Goal: Task Accomplishment & Management: Use online tool/utility

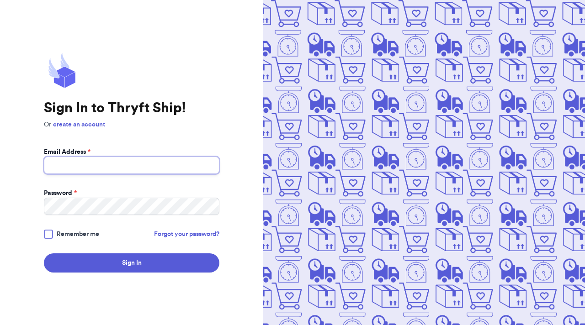
click at [159, 166] on input "Email Address *" at bounding box center [131, 165] width 175 height 17
type input "marlee@thryftship.com"
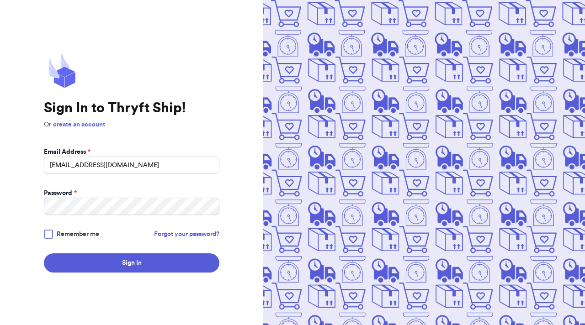
click at [47, 228] on form "Email Address * marlee@thryftship.com Password * Remember me Forgot your passwo…" at bounding box center [131, 210] width 175 height 125
click at [47, 233] on div at bounding box center [48, 234] width 9 height 9
click at [0, 0] on input "Remember me" at bounding box center [0, 0] width 0 height 0
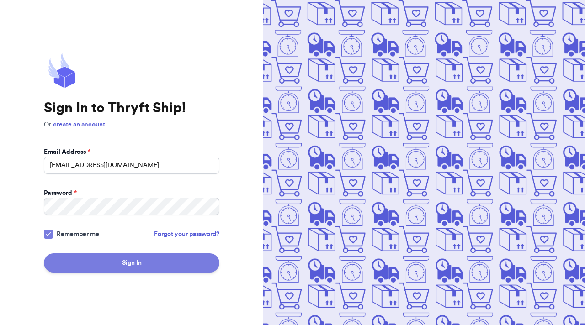
click at [69, 260] on button "Sign In" at bounding box center [131, 263] width 175 height 19
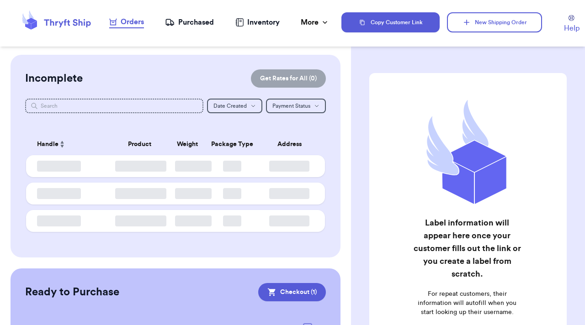
checkbox input "true"
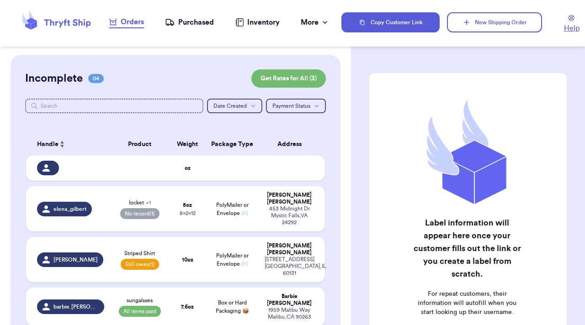
click at [573, 30] on span "Help" at bounding box center [572, 28] width 16 height 11
click at [419, 27] on button "Copy Customer Link" at bounding box center [390, 22] width 98 height 20
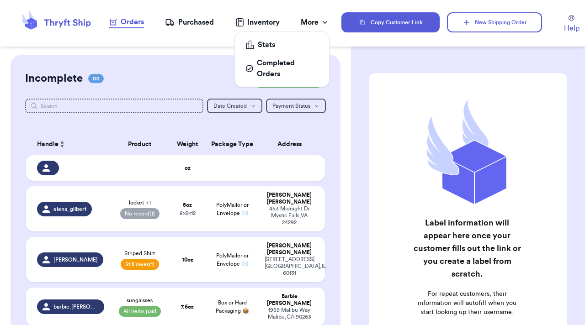
click at [307, 25] on div "More" at bounding box center [315, 22] width 29 height 11
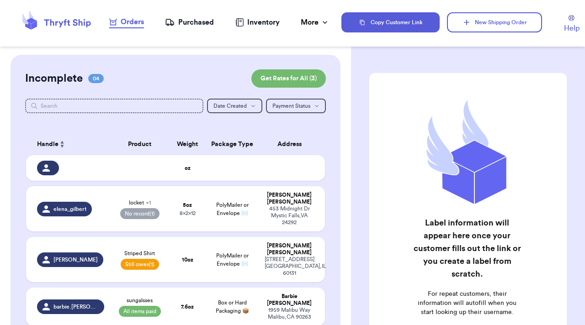
click at [66, 23] on icon at bounding box center [56, 22] width 73 height 25
click at [44, 34] on icon at bounding box center [56, 22] width 73 height 25
click at [198, 16] on nav "Orders Purchased Inventory More Stats Completed Orders" at bounding box center [219, 22] width 244 height 30
click at [200, 29] on nav "Orders Purchased Inventory More Stats Completed Orders" at bounding box center [219, 22] width 244 height 30
click at [201, 26] on div "Purchased" at bounding box center [189, 22] width 49 height 11
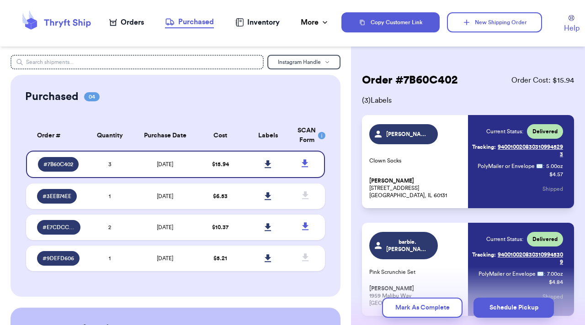
click at [256, 24] on div "Inventory" at bounding box center [257, 22] width 44 height 11
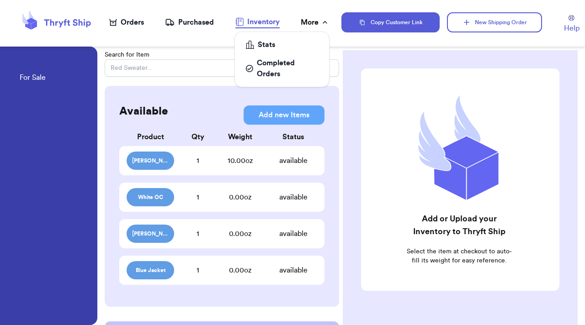
click at [316, 22] on div "More" at bounding box center [315, 22] width 29 height 11
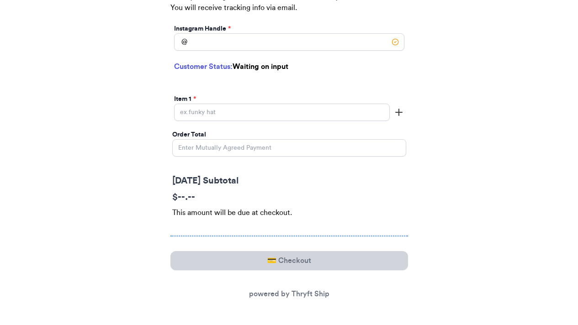
scroll to position [186, 0]
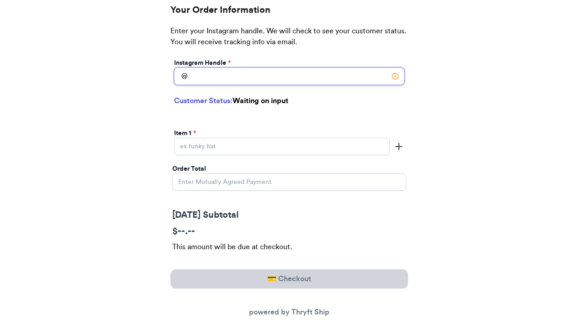
click at [345, 81] on input "Today's Subtotal" at bounding box center [289, 76] width 230 height 17
type input "cinder_ella"
select select "FL"
type input "Orlando"
type input "32836"
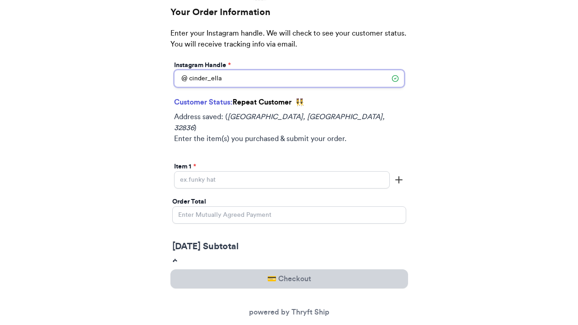
scroll to position [188, 0]
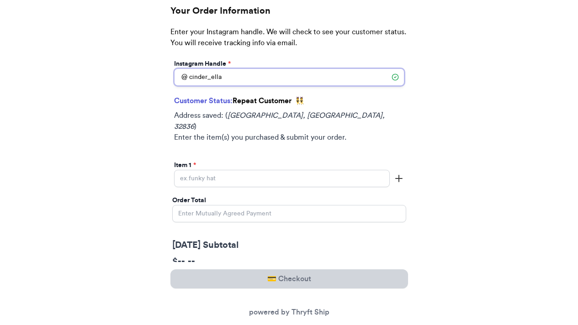
type input "cinder_ella"
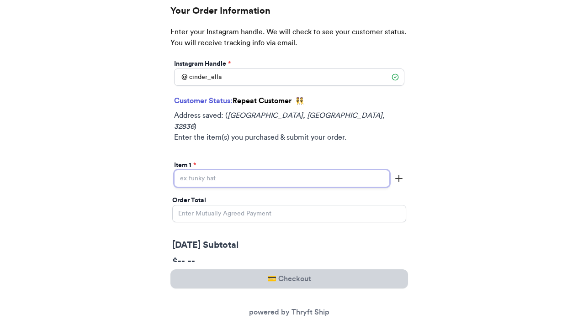
click at [265, 171] on input "Today's Subtotal" at bounding box center [282, 178] width 216 height 17
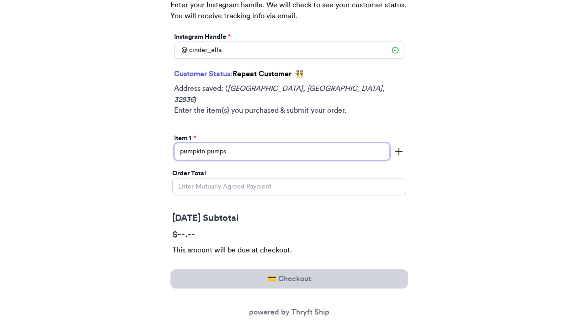
scroll to position [250, 0]
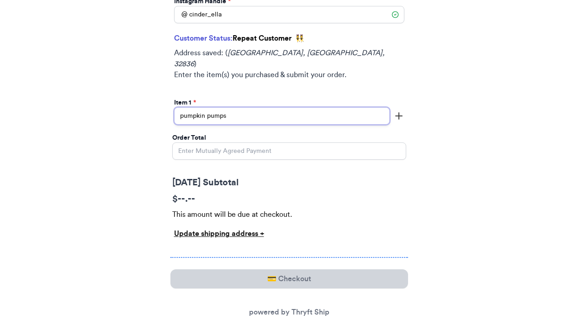
type input "pumpkin pumps"
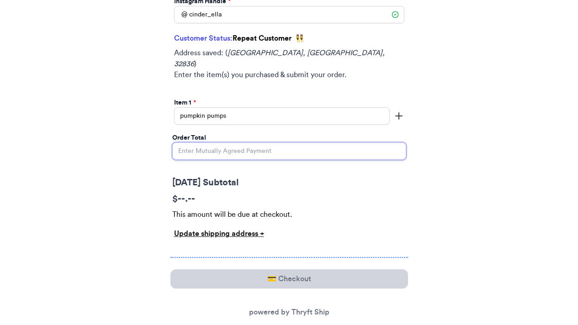
click at [262, 143] on input "Order Total" at bounding box center [289, 151] width 234 height 17
type input "0"
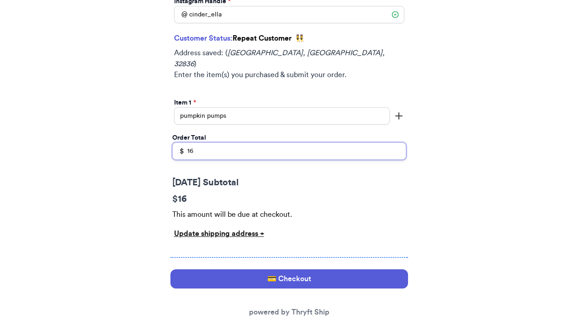
scroll to position [261, 0]
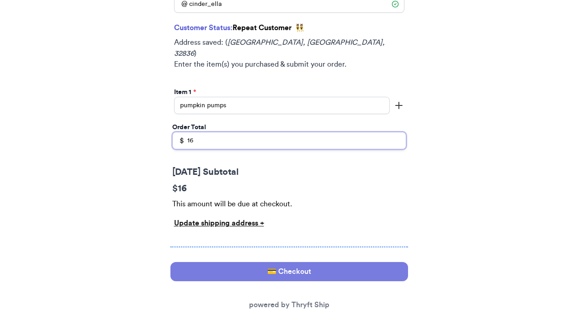
type input "16"
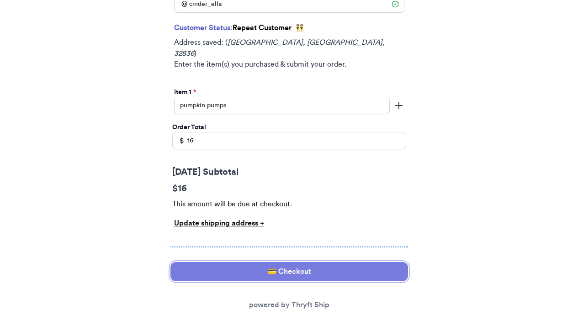
click at [210, 262] on button "💳 Checkout" at bounding box center [289, 271] width 238 height 19
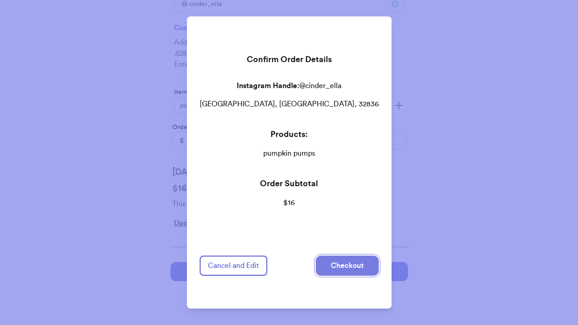
click at [326, 264] on button "Checkout" at bounding box center [347, 266] width 63 height 20
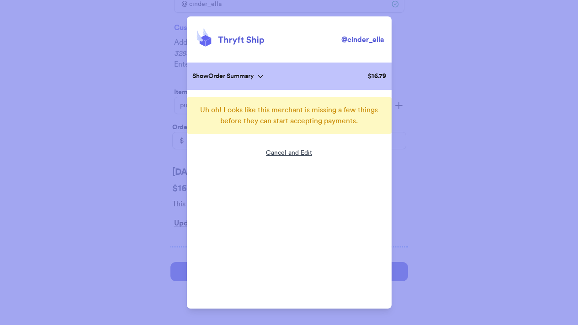
click at [297, 154] on div "Cancel and Edit" at bounding box center [289, 162] width 46 height 27
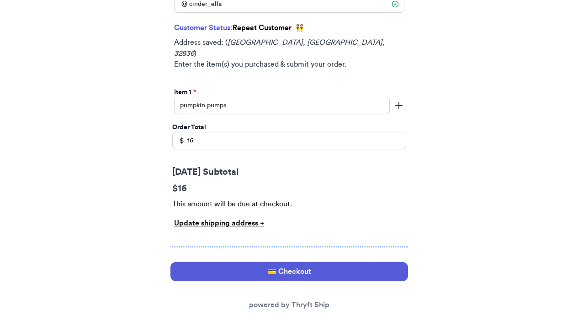
scroll to position [0, 0]
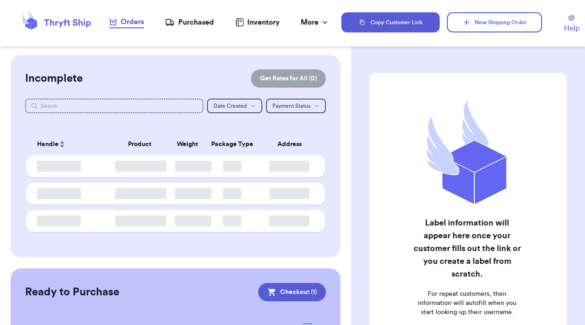
checkbox input "true"
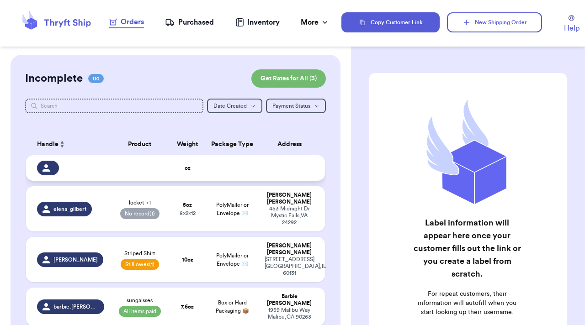
click at [230, 167] on td at bounding box center [232, 168] width 54 height 26
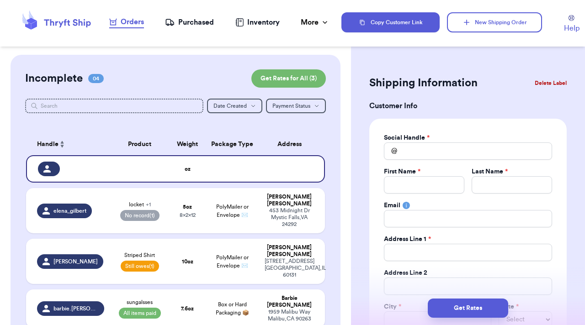
click at [540, 80] on button "Delete Label" at bounding box center [550, 83] width 39 height 20
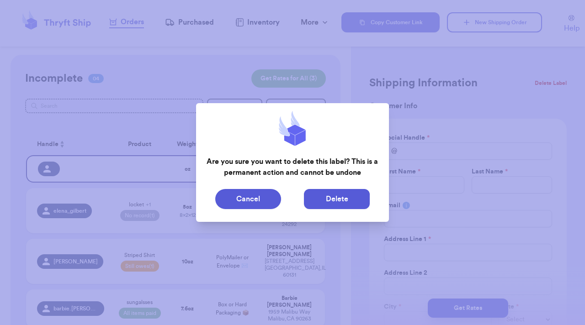
click at [336, 196] on button "Delete" at bounding box center [337, 199] width 66 height 20
type input "locket"
select select "paid"
type input "5"
type input "12"
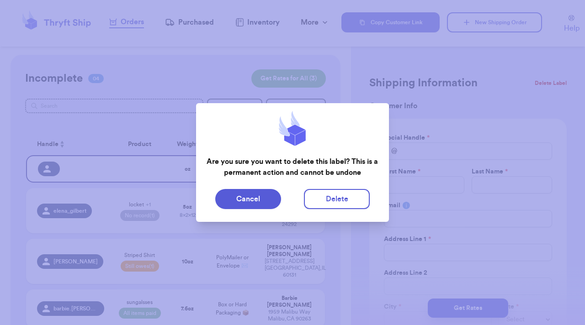
type input "8"
type input "2"
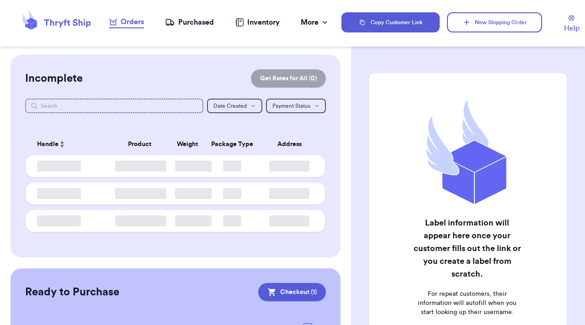
checkbox input "true"
